Goal: Task Accomplishment & Management: Manage account settings

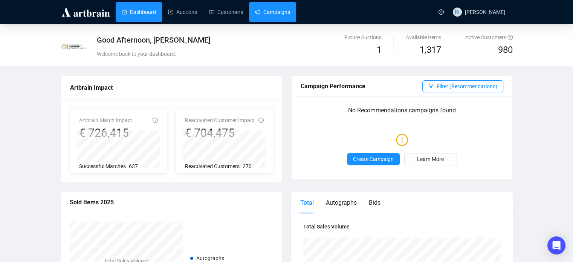
click at [274, 15] on link "Campaigns" at bounding box center [272, 12] width 35 height 20
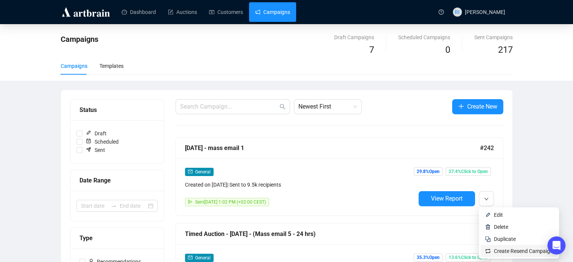
click at [508, 252] on span "Create Resend Campaign" at bounding box center [523, 251] width 59 height 6
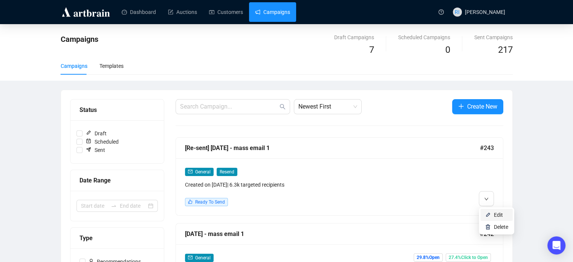
click at [501, 217] on span "Edit" at bounding box center [498, 215] width 9 height 6
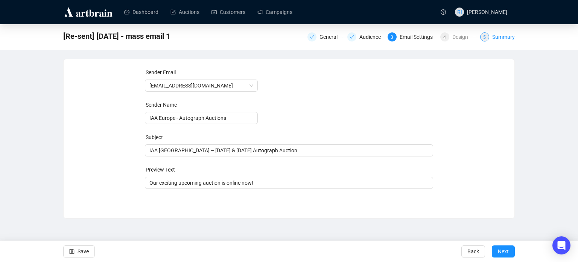
click at [493, 37] on div "Summary" at bounding box center [504, 36] width 23 height 9
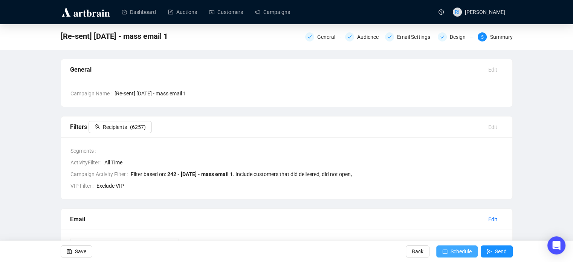
click at [457, 252] on span "Schedule" at bounding box center [460, 251] width 21 height 21
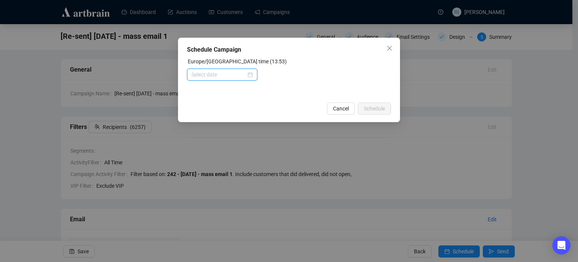
click at [225, 77] on input at bounding box center [219, 74] width 55 height 8
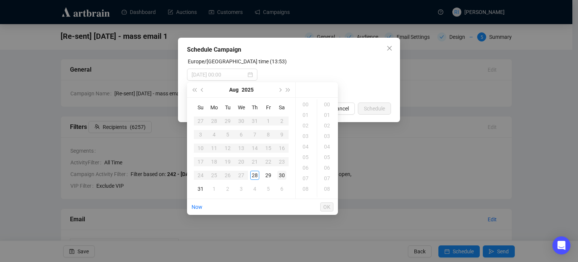
click at [283, 172] on div "30" at bounding box center [282, 175] width 9 height 9
click at [305, 172] on div "12" at bounding box center [307, 170] width 18 height 11
click at [327, 177] on div "14" at bounding box center [328, 176] width 18 height 11
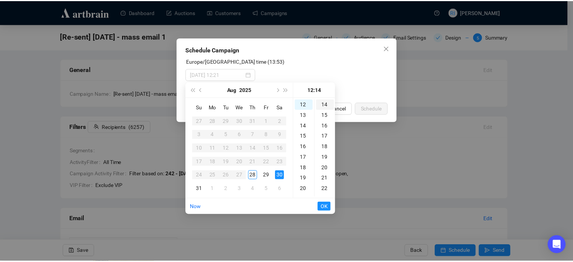
scroll to position [148, 0]
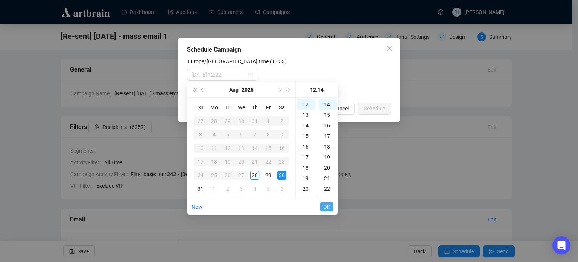
type input "[DATE] 12:14"
click at [328, 209] on span "OK" at bounding box center [327, 207] width 7 height 14
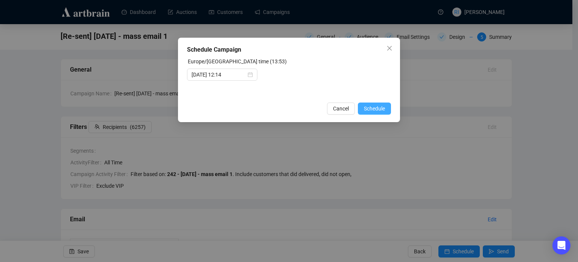
click at [381, 108] on span "Schedule" at bounding box center [374, 108] width 21 height 8
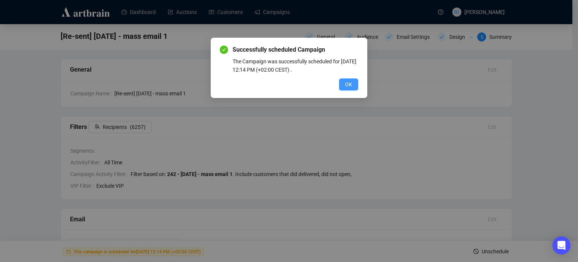
click at [351, 84] on span "OK" at bounding box center [348, 84] width 7 height 8
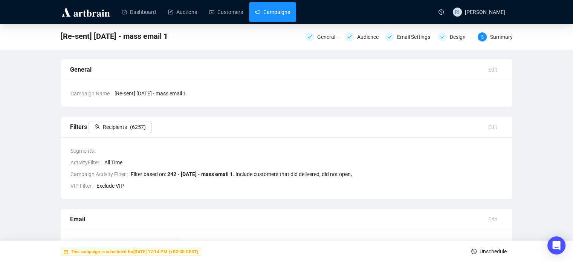
click at [270, 12] on link "Campaigns" at bounding box center [272, 12] width 35 height 20
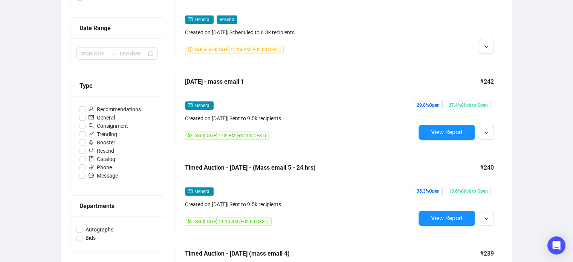
scroll to position [155, 0]
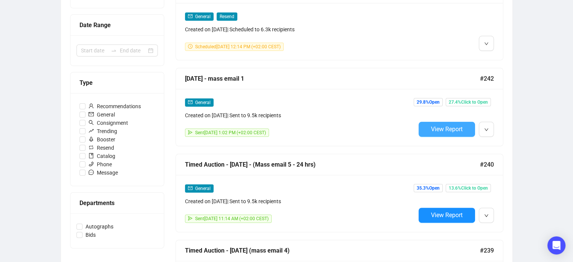
click at [432, 132] on span "View Report" at bounding box center [447, 128] width 32 height 7
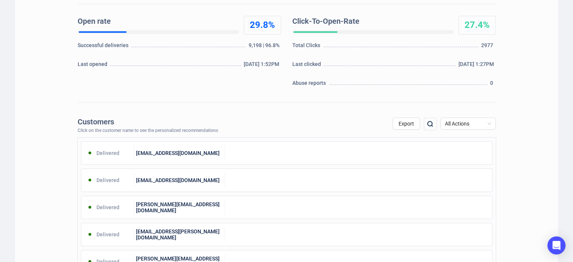
scroll to position [169, 0]
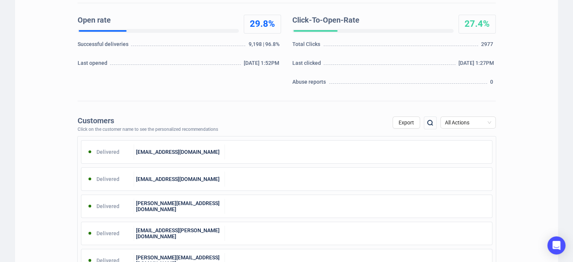
click at [429, 124] on img at bounding box center [430, 122] width 9 height 9
click at [372, 121] on input "text" at bounding box center [390, 123] width 64 height 14
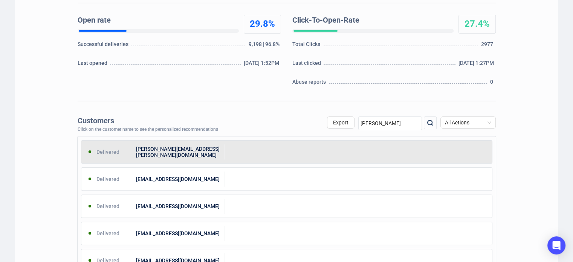
type input "[PERSON_NAME]"
click at [168, 151] on div "[PERSON_NAME][EMAIL_ADDRESS][PERSON_NAME][DOMAIN_NAME]" at bounding box center [179, 151] width 91 height 15
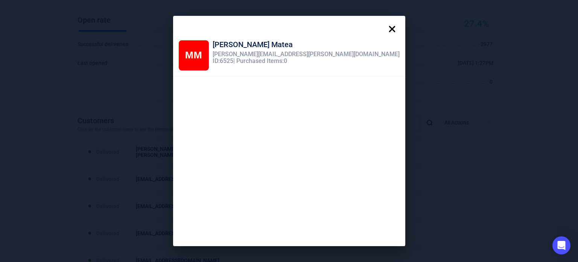
click at [385, 25] on icon at bounding box center [392, 28] width 15 height 15
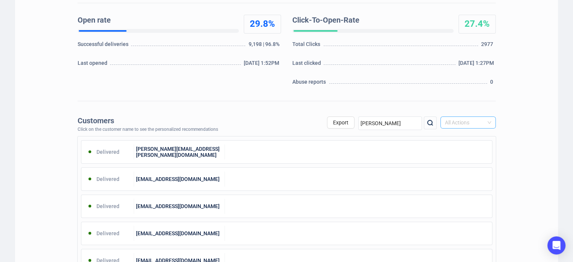
click at [491, 123] on span "All Actions" at bounding box center [468, 122] width 46 height 11
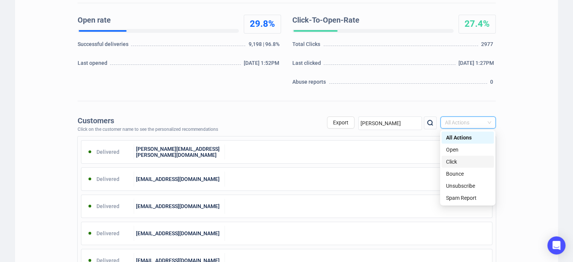
click at [471, 161] on div "Click" at bounding box center [467, 161] width 43 height 8
click at [480, 123] on span "All Actions" at bounding box center [468, 122] width 46 height 11
click at [453, 163] on div "Click" at bounding box center [467, 161] width 43 height 8
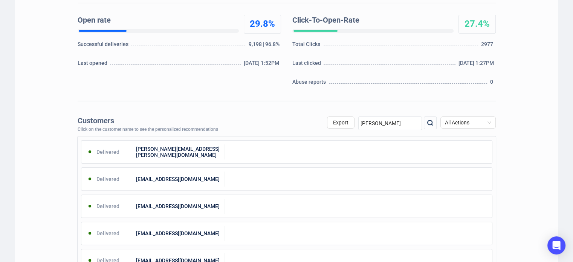
click at [432, 124] on img at bounding box center [430, 122] width 9 height 9
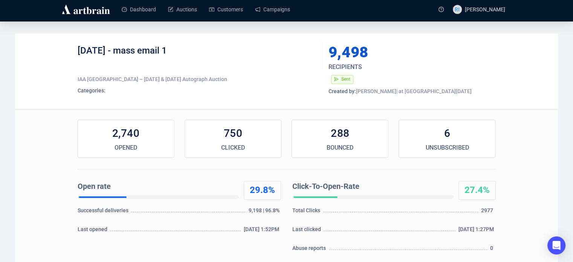
scroll to position [0, 0]
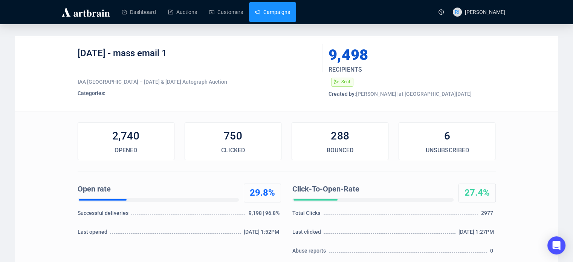
click at [272, 8] on link "Campaigns" at bounding box center [272, 12] width 35 height 20
